Goal: Task Accomplishment & Management: Manage account settings

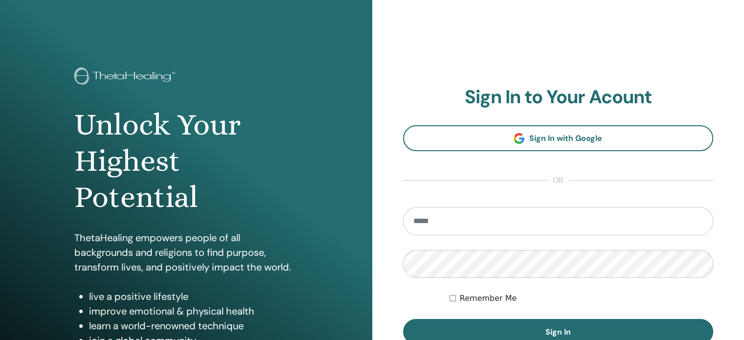
click at [438, 221] on input "email" at bounding box center [558, 221] width 311 height 28
type input "**********"
click at [403, 319] on button "Sign In" at bounding box center [558, 331] width 311 height 25
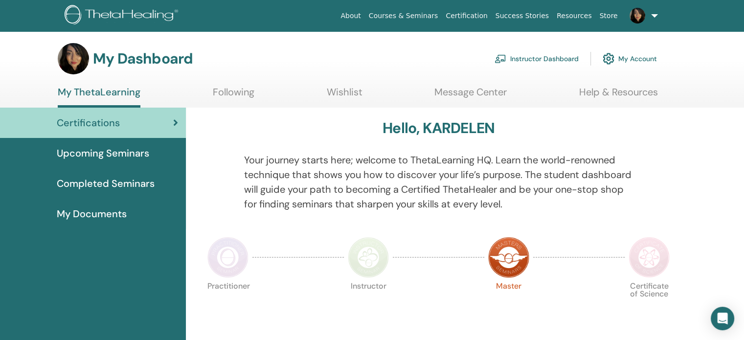
click at [535, 60] on link "Instructor Dashboard" at bounding box center [537, 59] width 84 height 22
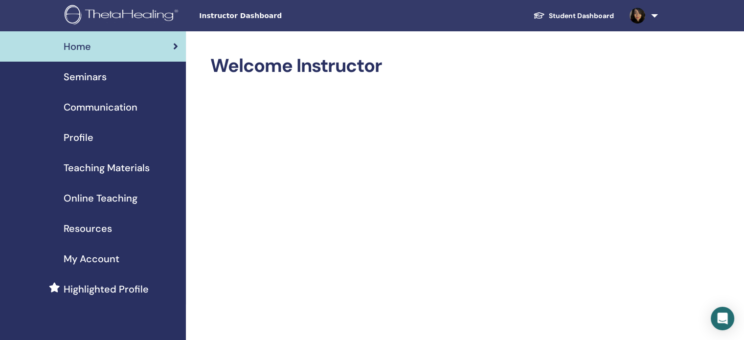
click at [100, 230] on span "Resources" at bounding box center [88, 228] width 48 height 15
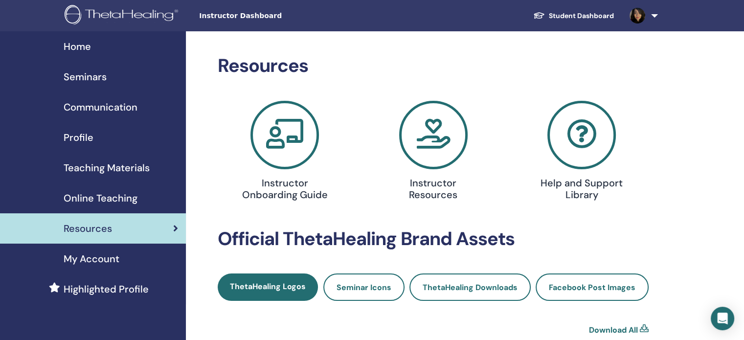
click at [81, 73] on span "Seminars" at bounding box center [85, 77] width 43 height 15
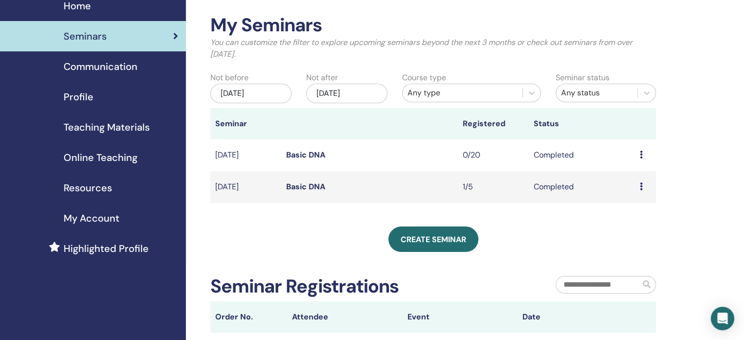
scroll to position [98, 0]
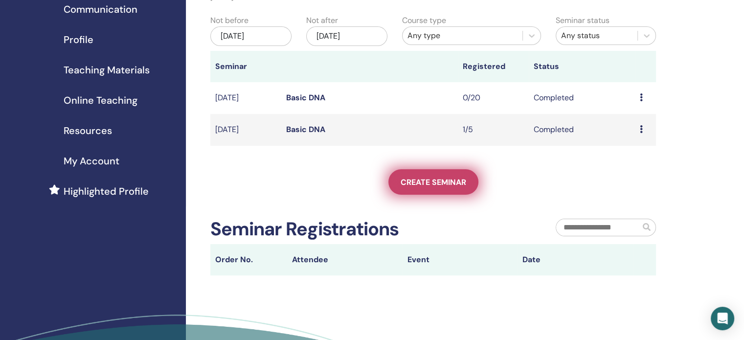
click at [418, 174] on link "Create seminar" at bounding box center [434, 181] width 90 height 25
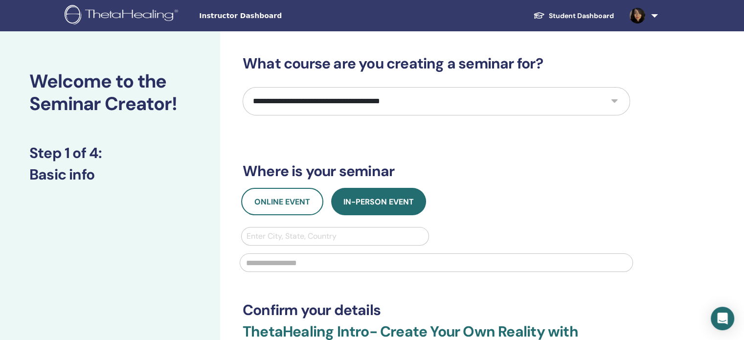
click at [359, 103] on select "**********" at bounding box center [437, 101] width 388 height 28
select select "*"
click at [243, 87] on select "**********" at bounding box center [437, 101] width 388 height 28
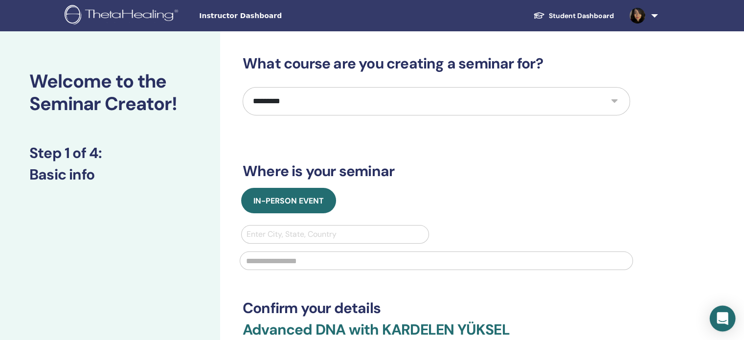
click at [724, 310] on div "Open Intercom Messenger" at bounding box center [723, 319] width 26 height 26
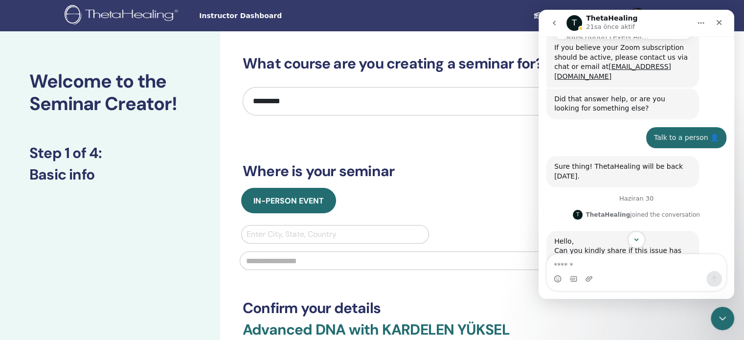
scroll to position [235, 0]
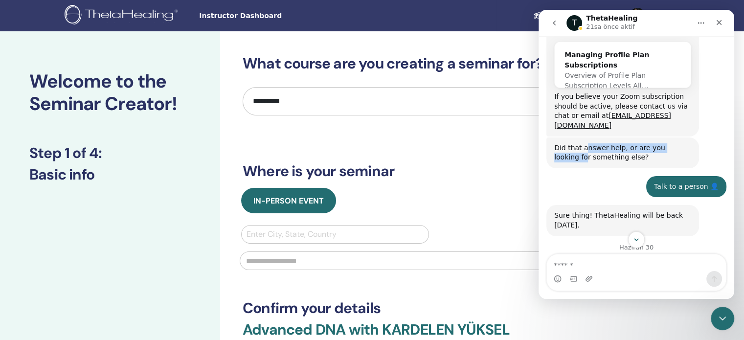
drag, startPoint x: 583, startPoint y: 128, endPoint x: 684, endPoint y: 124, distance: 100.9
click at [684, 143] on div "Did that answer help, or are you looking for something else?" at bounding box center [623, 152] width 137 height 19
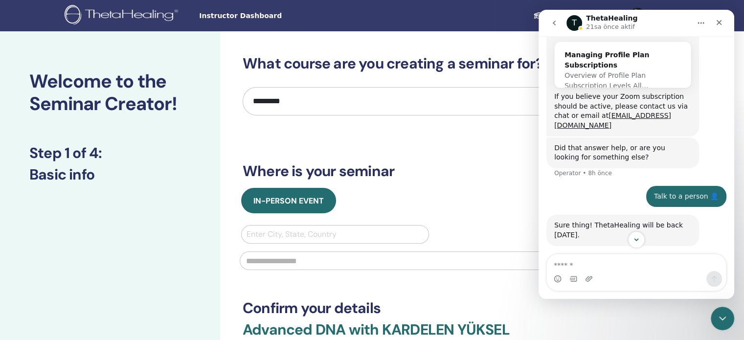
click at [665, 101] on div "If you believe your Zoom subscription should be active, please contact us via c…" at bounding box center [623, 111] width 137 height 38
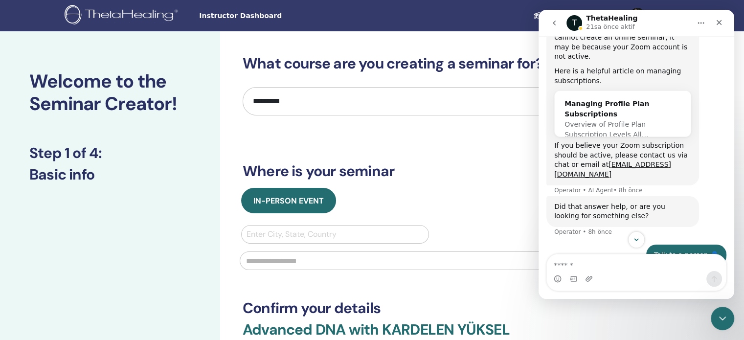
scroll to position [138, 0]
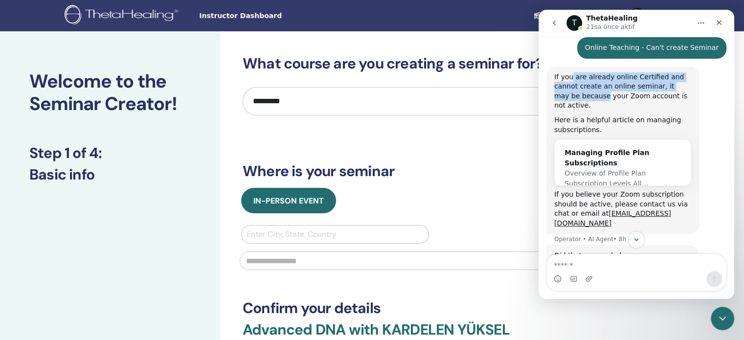
drag, startPoint x: 570, startPoint y: 78, endPoint x: 690, endPoint y: 82, distance: 120.0
click at [690, 82] on div "If you are already online Certified and cannot create an online seminar, it may…" at bounding box center [623, 91] width 137 height 38
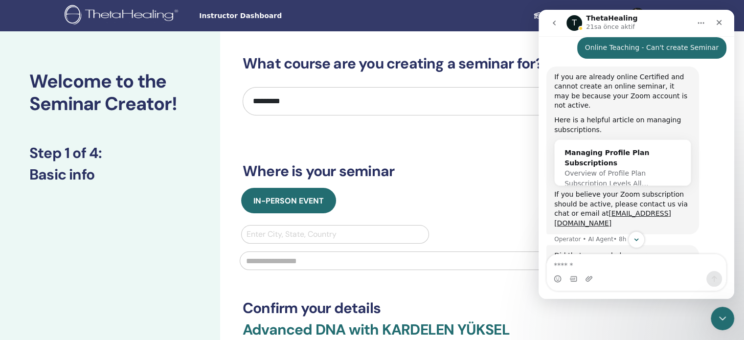
drag, startPoint x: 670, startPoint y: 93, endPoint x: 633, endPoint y: 119, distance: 45.0
click at [633, 119] on div "If you are already online Certified and cannot create an online seminar, it may…" at bounding box center [623, 150] width 137 height 156
click at [633, 119] on div "Here is a helpful article on managing subscriptions." at bounding box center [623, 125] width 137 height 19
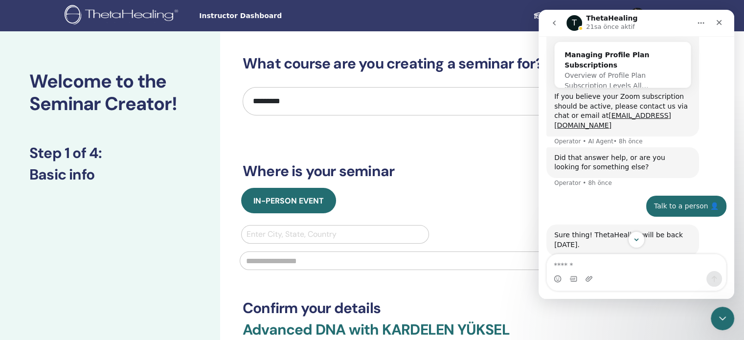
scroll to position [333, 0]
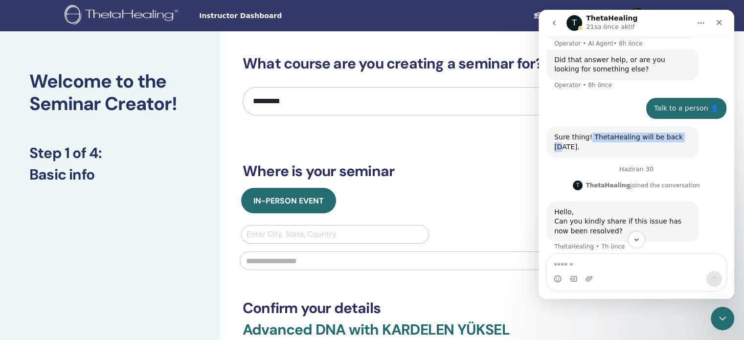
drag, startPoint x: 588, startPoint y: 117, endPoint x: 681, endPoint y: 122, distance: 93.1
click at [681, 133] on div "Sure thing! ThetaHealing will be back on Monday." at bounding box center [623, 142] width 137 height 19
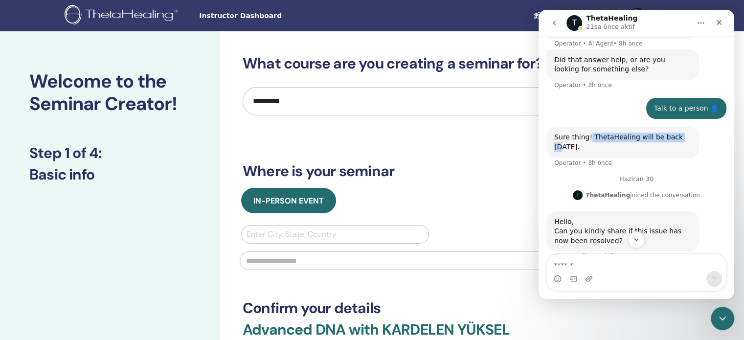
click at [681, 133] on div "Sure thing! ThetaHealing will be back on Monday." at bounding box center [623, 142] width 137 height 19
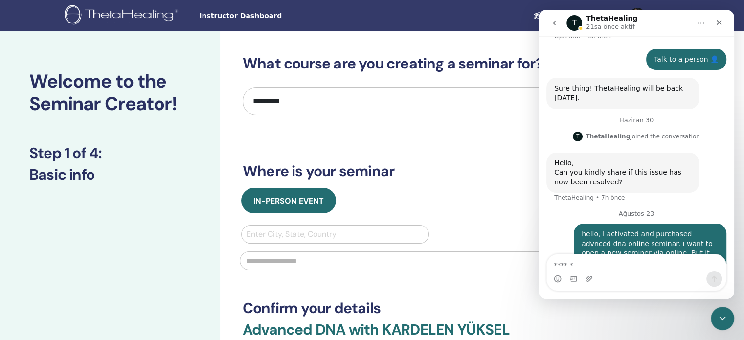
scroll to position [402, 0]
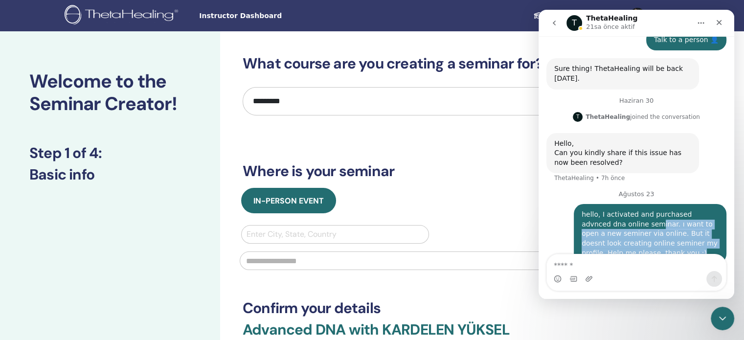
drag, startPoint x: 608, startPoint y: 206, endPoint x: 715, endPoint y: 217, distance: 107.7
click at [715, 217] on div "hello, I activated and purchased advnced dna online seminar. ı want to open a n…" at bounding box center [650, 234] width 153 height 60
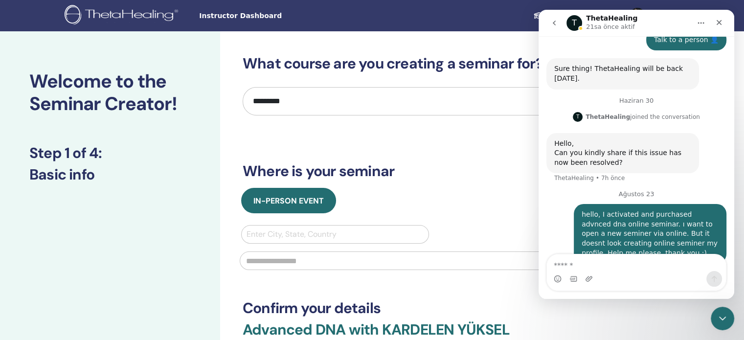
click at [715, 217] on div "hello, I activated and purchased advnced dna online seminar. ı want to open a n…" at bounding box center [650, 234] width 153 height 60
drag, startPoint x: 657, startPoint y: 211, endPoint x: 723, endPoint y: 213, distance: 66.1
click at [723, 213] on div "Haziran 28 Online Teaching - Can't create Seminar KARDELEN • 8h önce If you are…" at bounding box center [637, 12] width 196 height 528
click at [423, 192] on div "In-Person Event" at bounding box center [436, 200] width 402 height 25
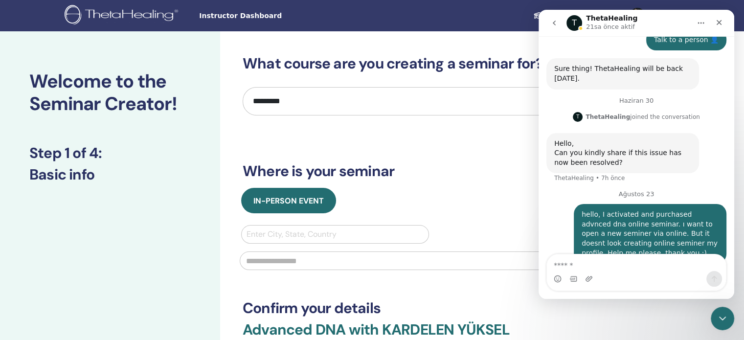
click at [509, 116] on div "**********" at bounding box center [437, 228] width 388 height 347
drag, startPoint x: 568, startPoint y: 137, endPoint x: 690, endPoint y: 137, distance: 121.4
click at [690, 148] on div "Can you kindly share if this issue has now been resolved?" at bounding box center [623, 157] width 137 height 19
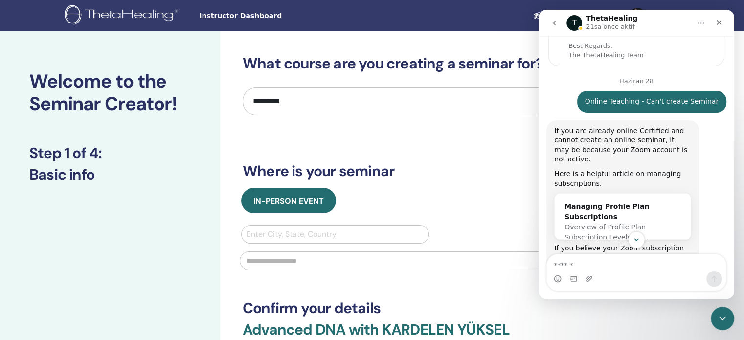
scroll to position [98, 0]
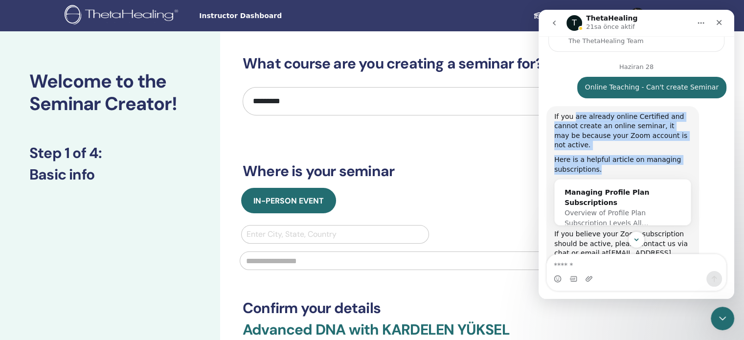
drag, startPoint x: 574, startPoint y: 117, endPoint x: 692, endPoint y: 156, distance: 124.6
click at [692, 156] on div "If you are already online Certified and cannot create an online seminar, it may…" at bounding box center [623, 190] width 153 height 168
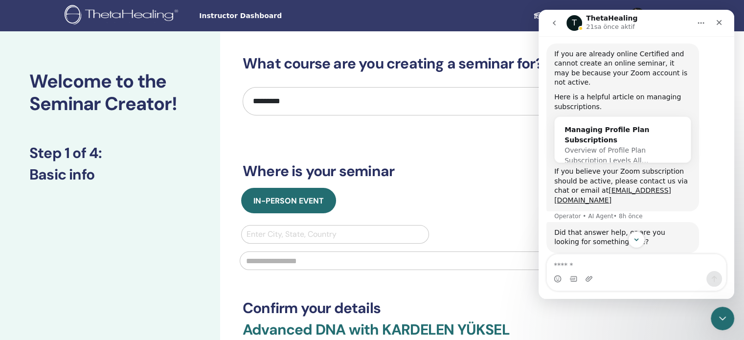
scroll to position [147, 0]
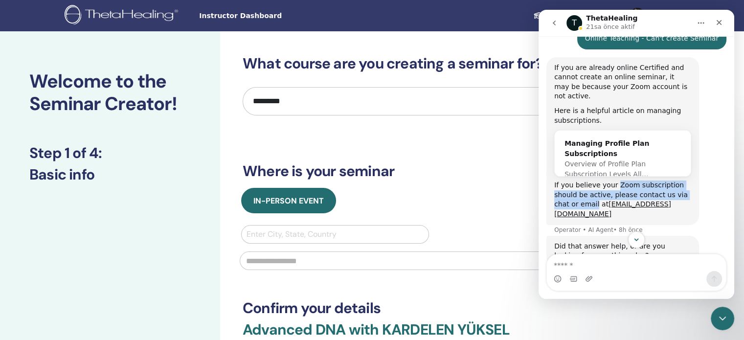
drag, startPoint x: 613, startPoint y: 175, endPoint x: 694, endPoint y: 189, distance: 81.5
click at [694, 189] on div "If you are already online Certified and cannot create an online seminar, it may…" at bounding box center [623, 141] width 153 height 168
click at [693, 189] on div "If you are already online Certified and cannot create an online seminar, it may…" at bounding box center [623, 141] width 153 height 168
click at [670, 181] on div "If you believe your Zoom subscription should be active, please contact us via c…" at bounding box center [623, 200] width 137 height 38
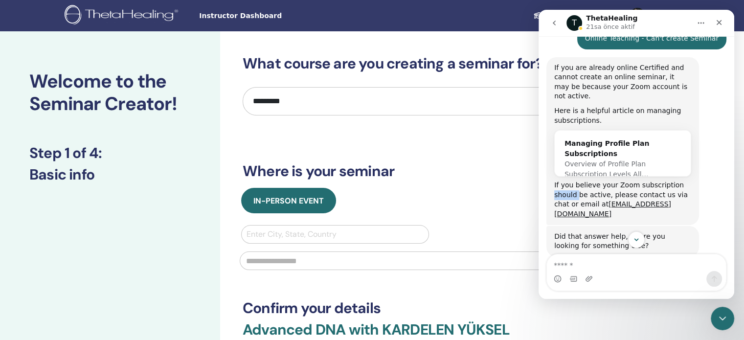
click at [670, 181] on div "If you believe your Zoom subscription should be active, please contact us via c…" at bounding box center [623, 200] width 137 height 38
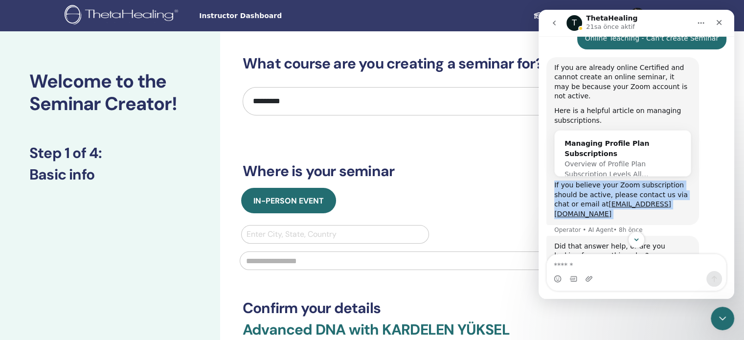
click at [670, 181] on div "If you believe your Zoom subscription should be active, please contact us via c…" at bounding box center [623, 200] width 137 height 38
click at [627, 181] on div "If you believe your Zoom subscription should be active, please contact us via c…" at bounding box center [623, 200] width 137 height 38
drag, startPoint x: 554, startPoint y: 175, endPoint x: 642, endPoint y: 197, distance: 91.3
click at [642, 197] on div "If you are already online Certified and cannot create an online seminar, it may…" at bounding box center [623, 141] width 153 height 168
copy div "If you believe your Zoom subscription should be active, please contact us via c…"
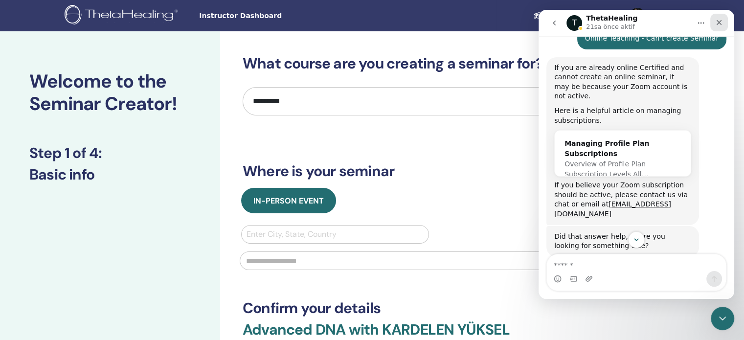
click at [715, 24] on div "Kapat" at bounding box center [720, 23] width 18 height 18
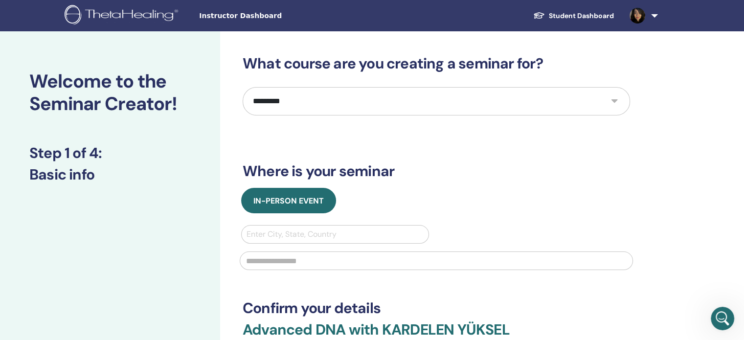
scroll to position [382, 0]
click at [120, 18] on img at bounding box center [123, 16] width 117 height 22
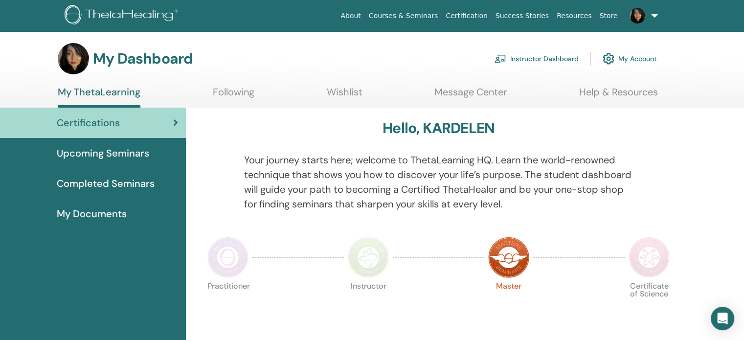
click at [132, 158] on span "Upcoming Seminars" at bounding box center [103, 153] width 93 height 15
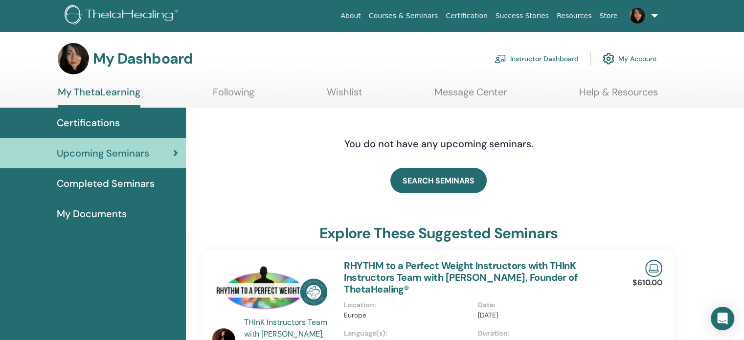
click at [118, 125] on span "Certifications" at bounding box center [88, 123] width 63 height 15
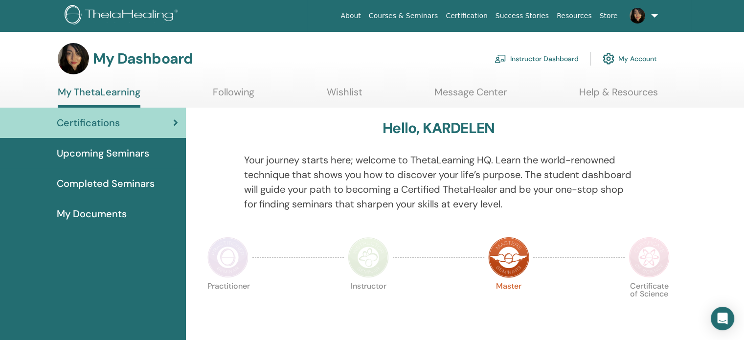
click at [104, 183] on span "Completed Seminars" at bounding box center [106, 183] width 98 height 15
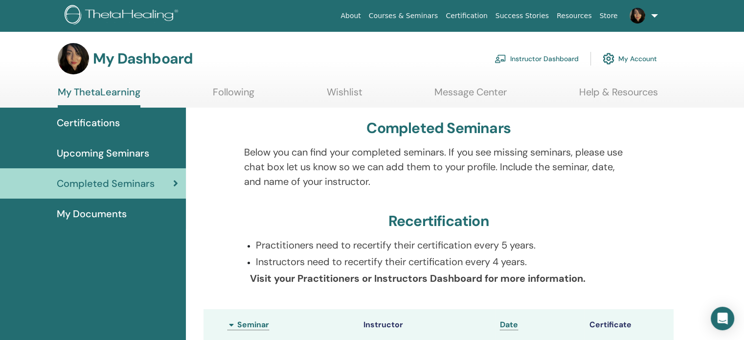
click at [342, 91] on link "Wishlist" at bounding box center [345, 95] width 36 height 19
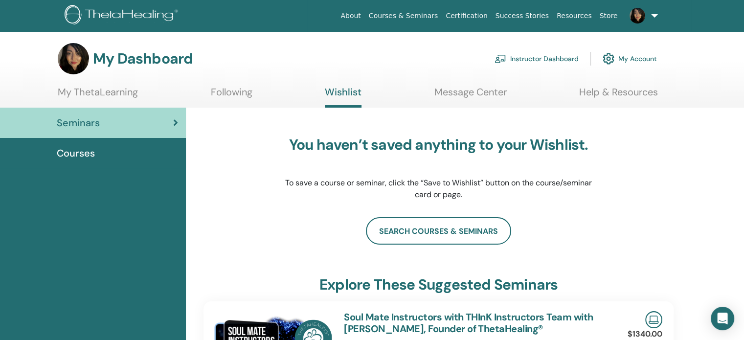
click at [92, 101] on link "My ThetaLearning" at bounding box center [98, 95] width 80 height 19
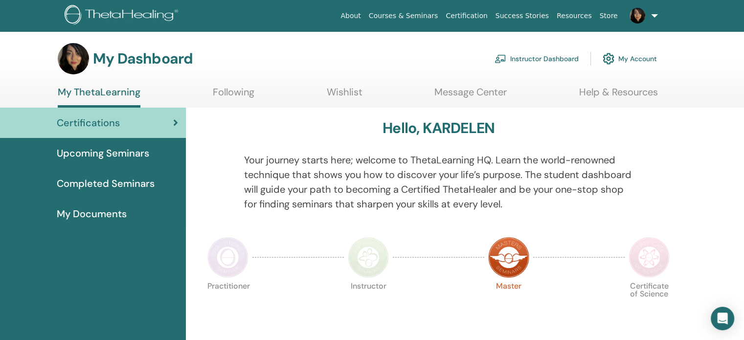
click at [525, 59] on link "Instructor Dashboard" at bounding box center [537, 59] width 84 height 22
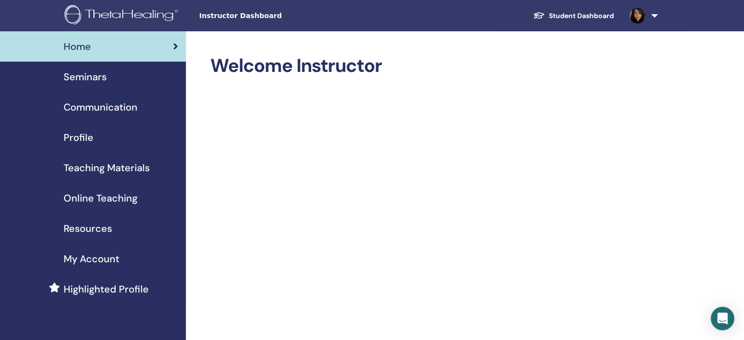
click at [96, 169] on span "Teaching Materials" at bounding box center [107, 168] width 86 height 15
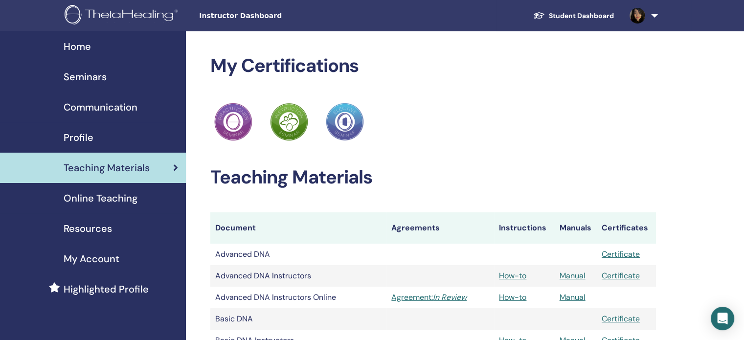
scroll to position [49, 0]
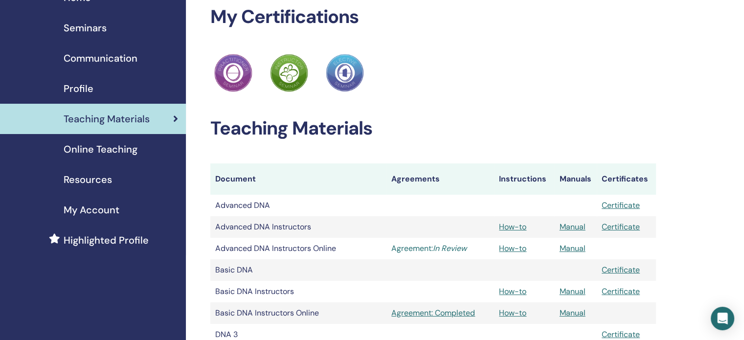
click at [411, 249] on link "Agreement: In Review" at bounding box center [441, 249] width 98 height 12
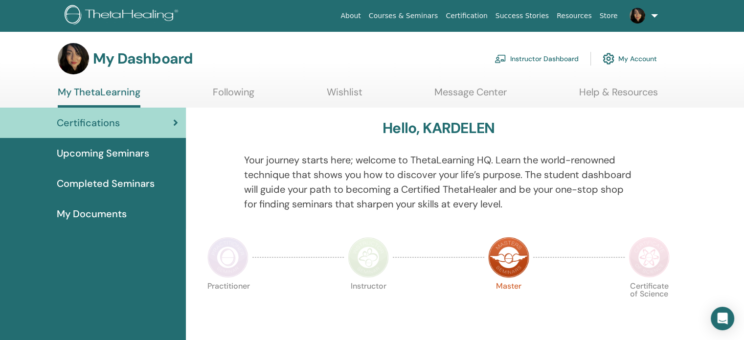
click at [93, 6] on img at bounding box center [123, 16] width 117 height 22
click at [525, 59] on link "Instructor Dashboard" at bounding box center [537, 59] width 84 height 22
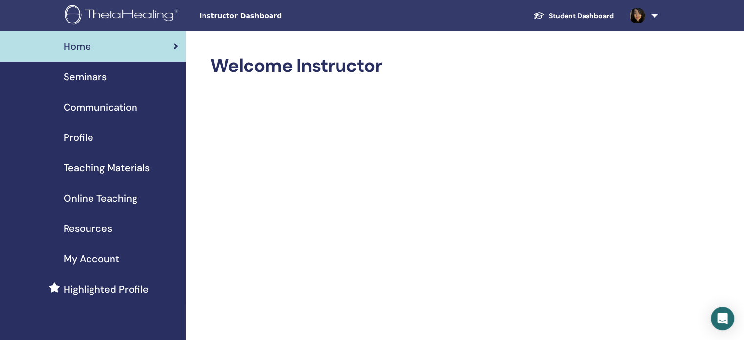
click at [94, 107] on span "Communication" at bounding box center [101, 107] width 74 height 15
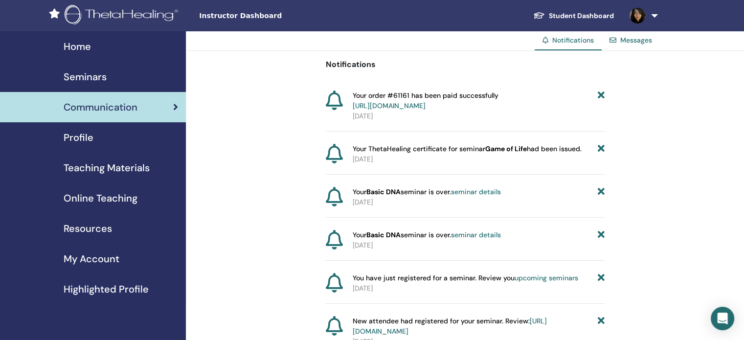
click at [108, 169] on span "Teaching Materials" at bounding box center [107, 168] width 86 height 15
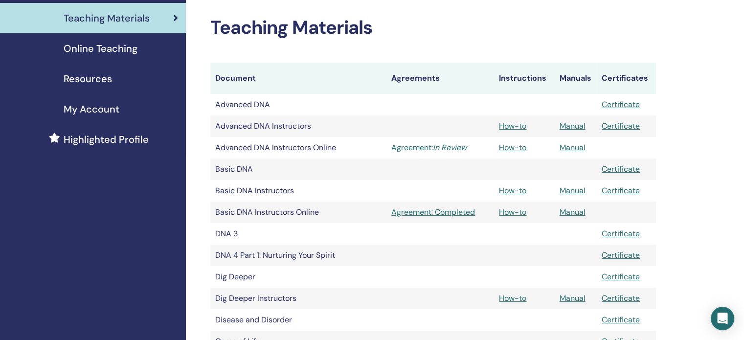
scroll to position [147, 0]
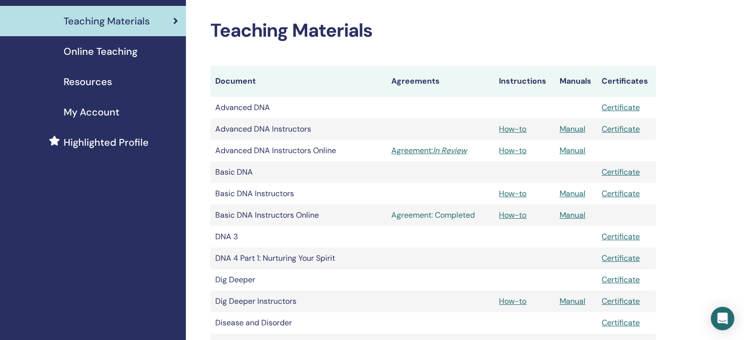
click at [440, 214] on link "Agreement: Completed" at bounding box center [441, 215] width 98 height 12
